Goal: Transaction & Acquisition: Subscribe to service/newsletter

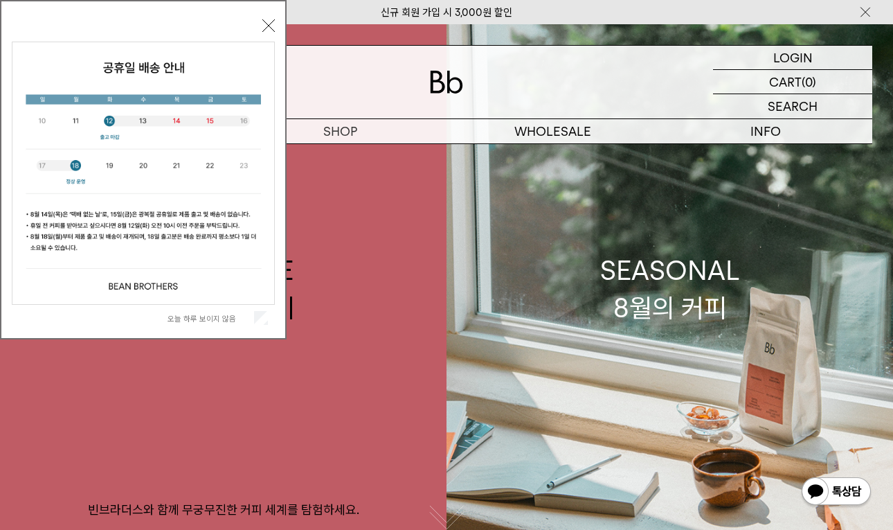
click at [260, 333] on div "오늘 하루 보이지 않음 닫기" at bounding box center [143, 169] width 287 height 339
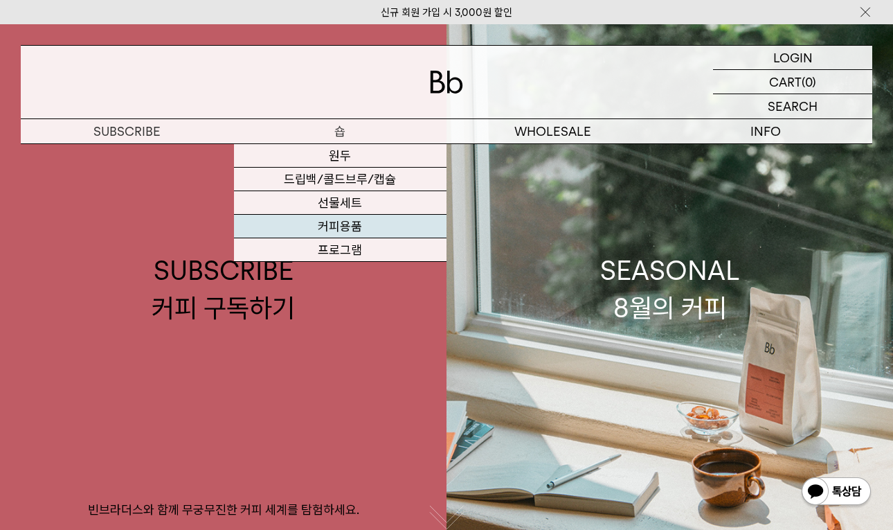
click at [354, 236] on link "커피용품" at bounding box center [340, 227] width 213 height 24
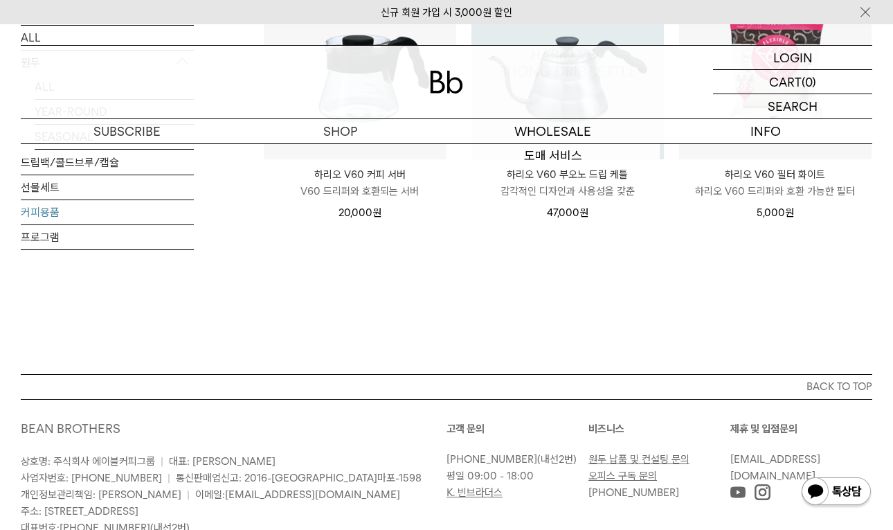
scroll to position [600, 0]
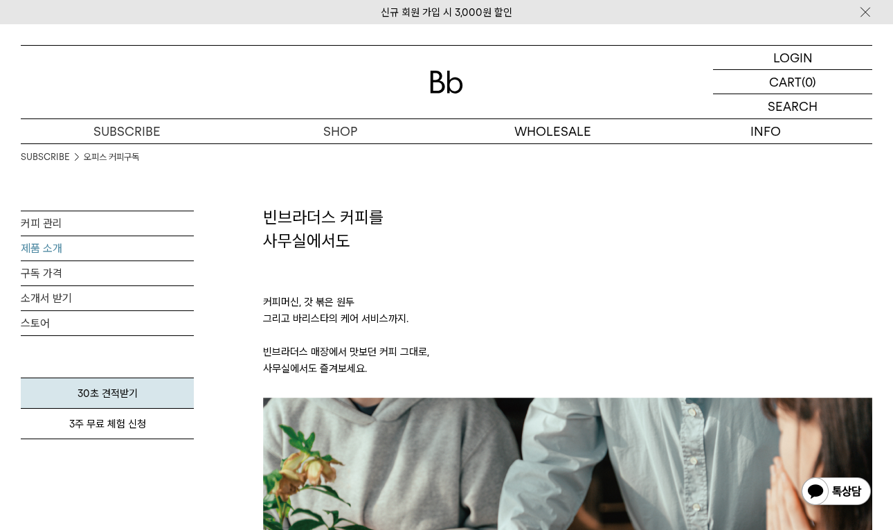
click at [48, 244] on link "제품 소개" at bounding box center [107, 248] width 173 height 24
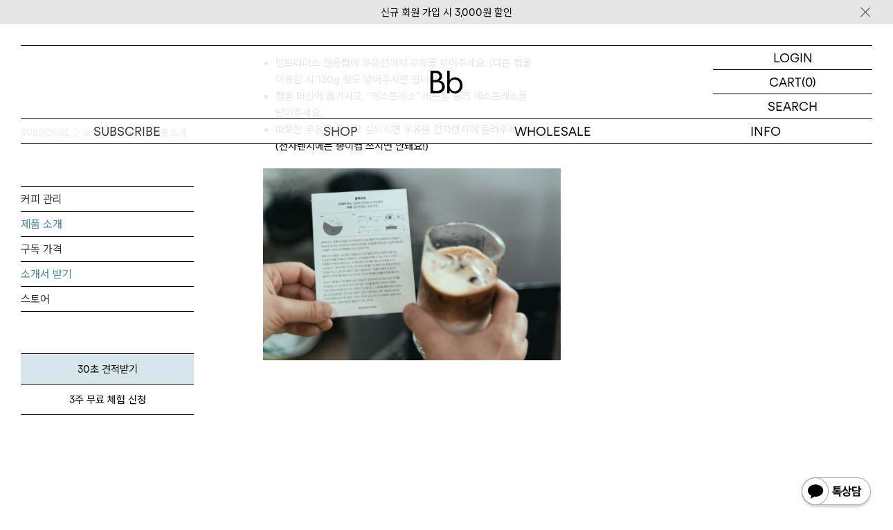
scroll to position [1496, 0]
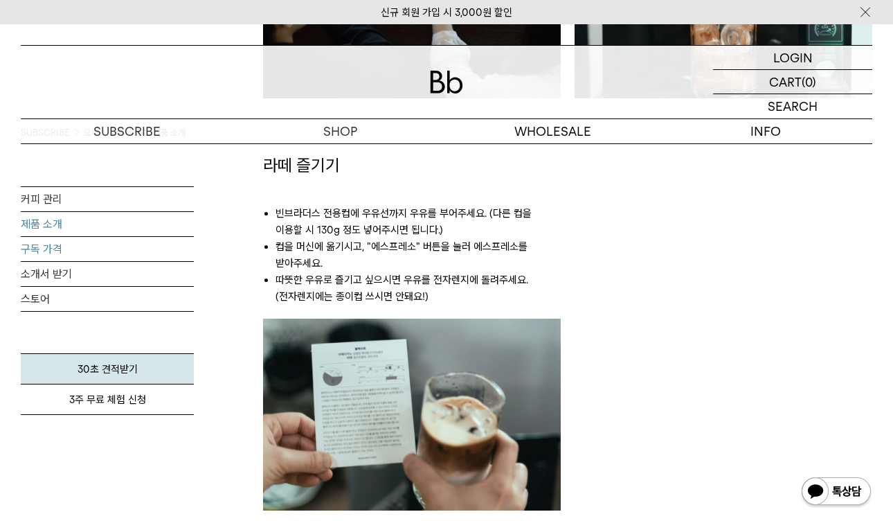
click at [27, 237] on link "구독 가격" at bounding box center [107, 249] width 173 height 24
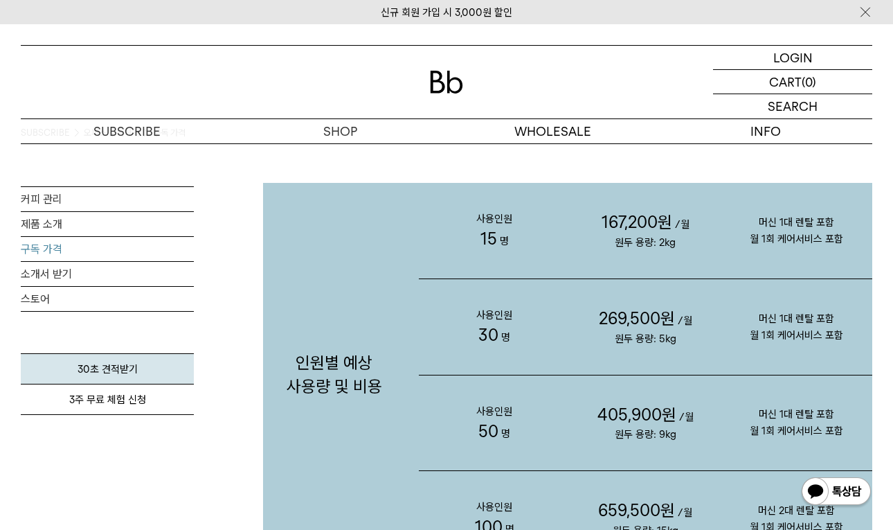
scroll to position [1269, 0]
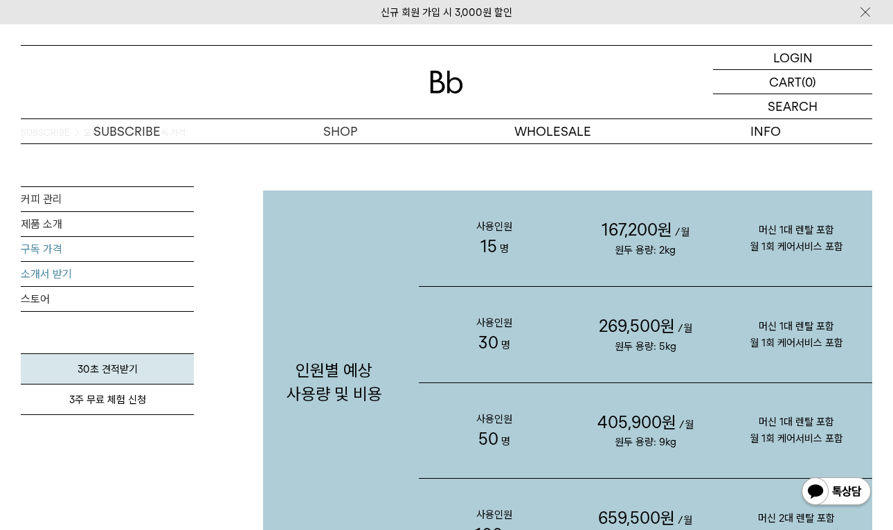
click at [113, 278] on link "소개서 받기" at bounding box center [107, 274] width 173 height 24
click at [35, 298] on link "스토어" at bounding box center [107, 299] width 173 height 24
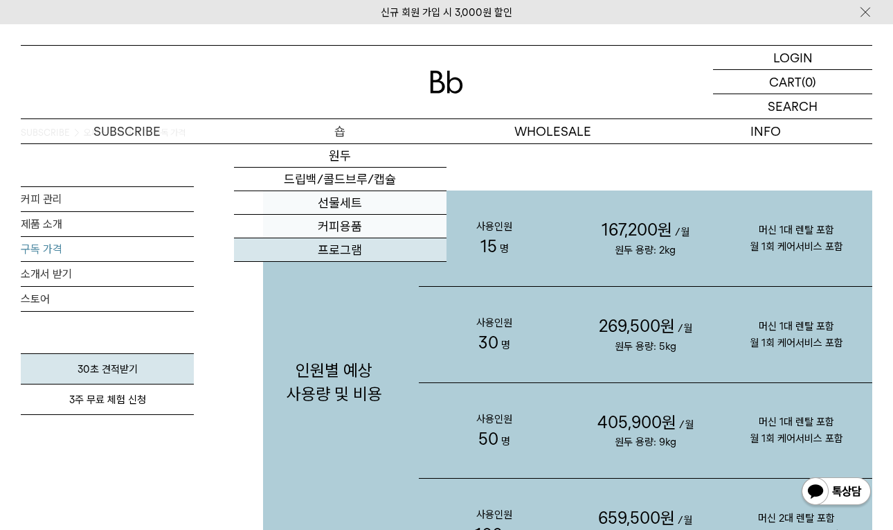
click at [348, 251] on link "프로그램" at bounding box center [340, 250] width 213 height 24
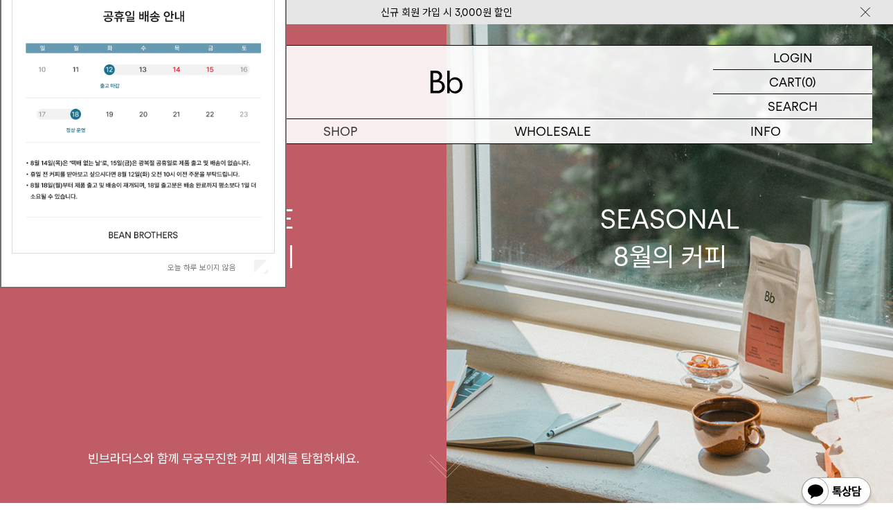
scroll to position [116, 0]
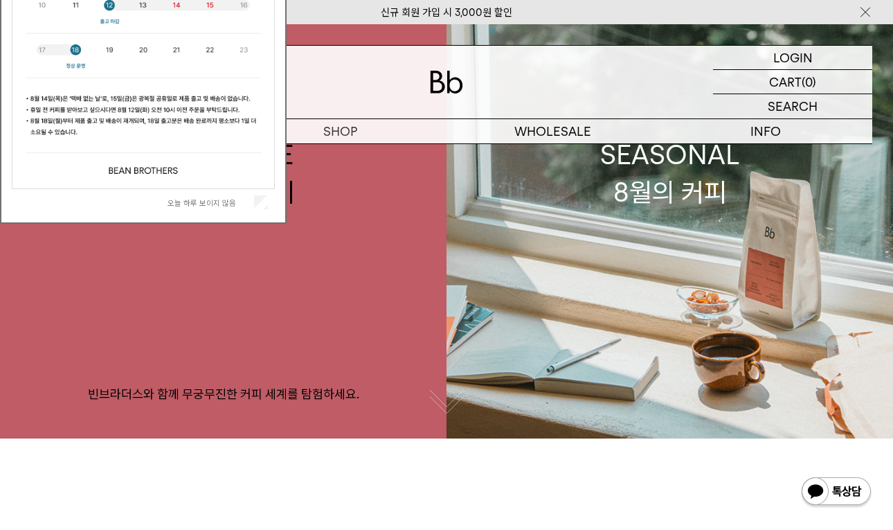
click at [257, 209] on div "오늘 하루 보이지 않음" at bounding box center [143, 202] width 263 height 26
click at [253, 193] on div "오늘 하루 보이지 않음" at bounding box center [143, 202] width 263 height 26
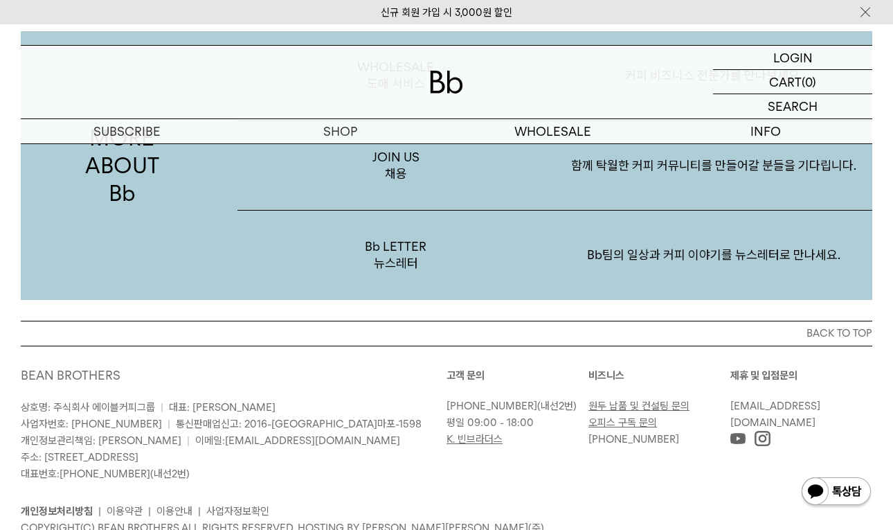
scroll to position [2594, 0]
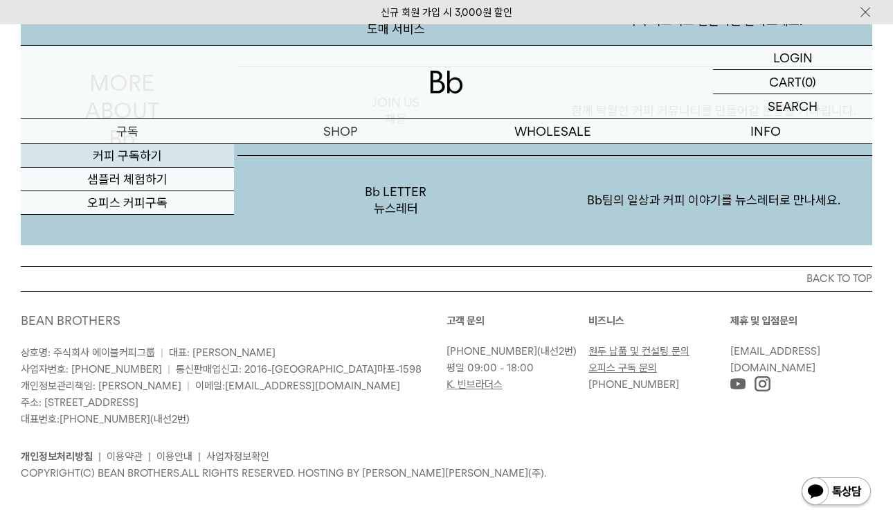
click at [146, 151] on link "커피 구독하기" at bounding box center [127, 156] width 213 height 24
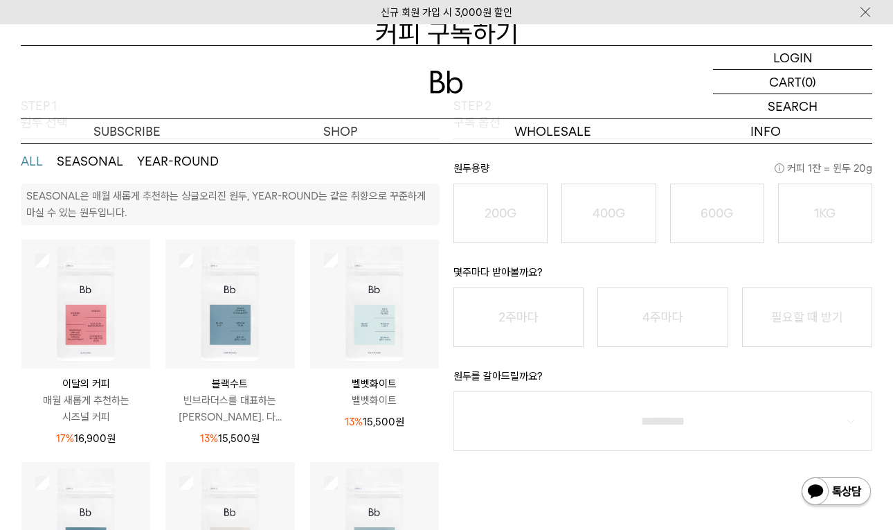
scroll to position [208, 0]
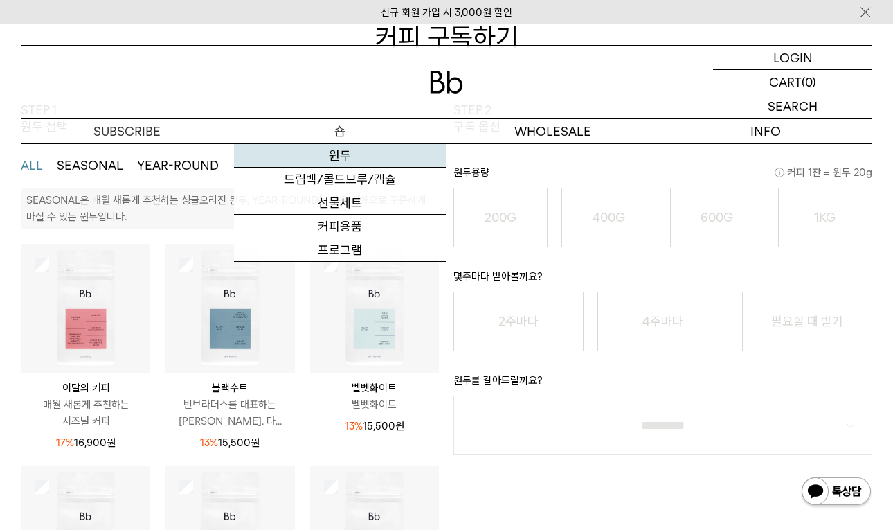
click at [367, 151] on link "원두" at bounding box center [340, 156] width 213 height 24
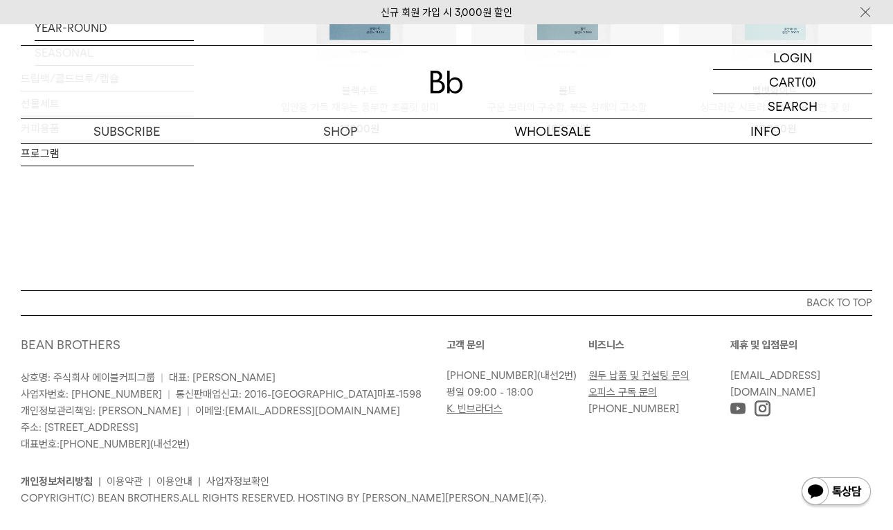
scroll to position [1246, 0]
